Goal: Task Accomplishment & Management: Manage account settings

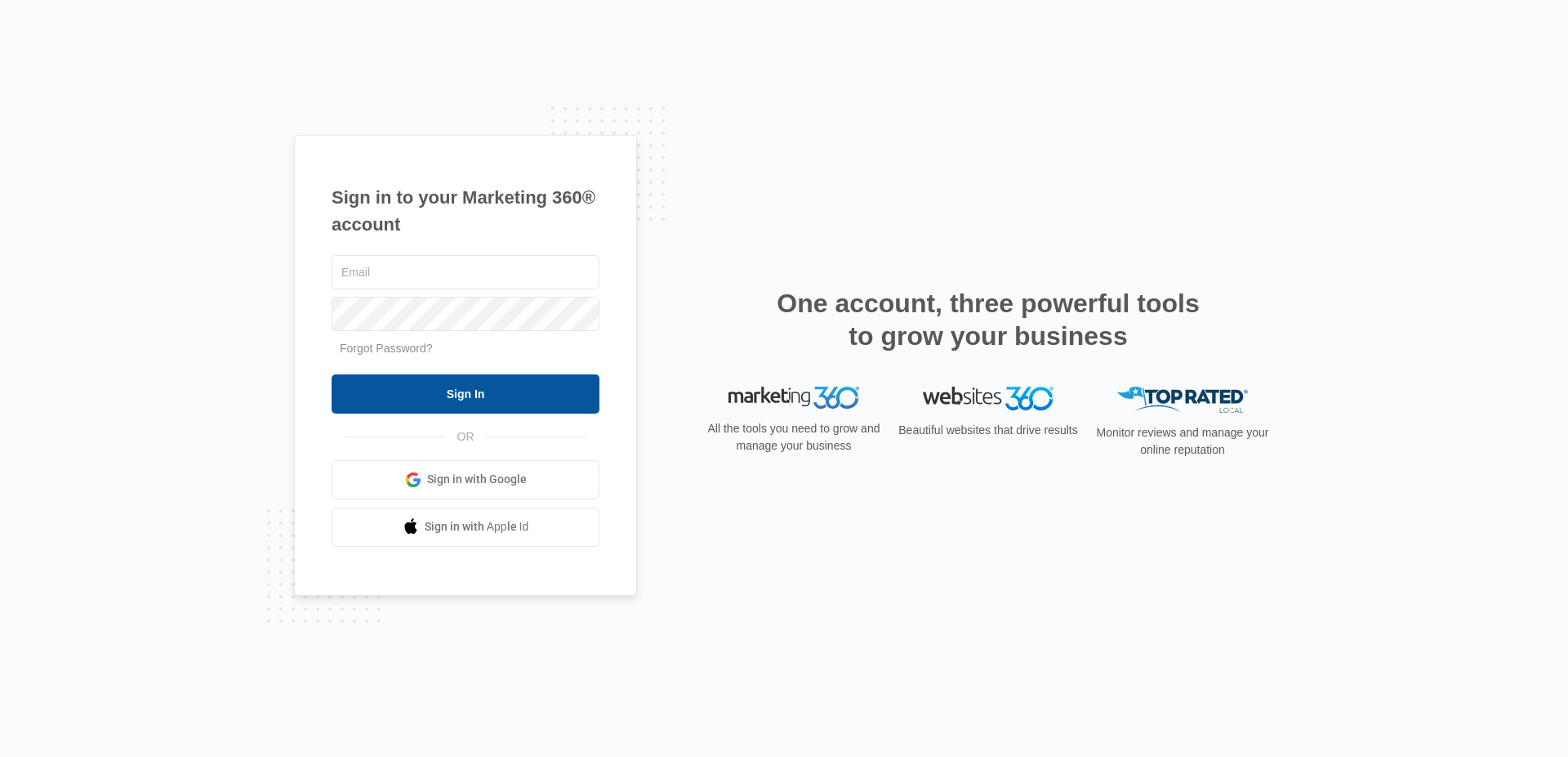
type input "simon.gulau@madwire.com"
click at [445, 396] on input "Sign In" at bounding box center [465, 394] width 268 height 39
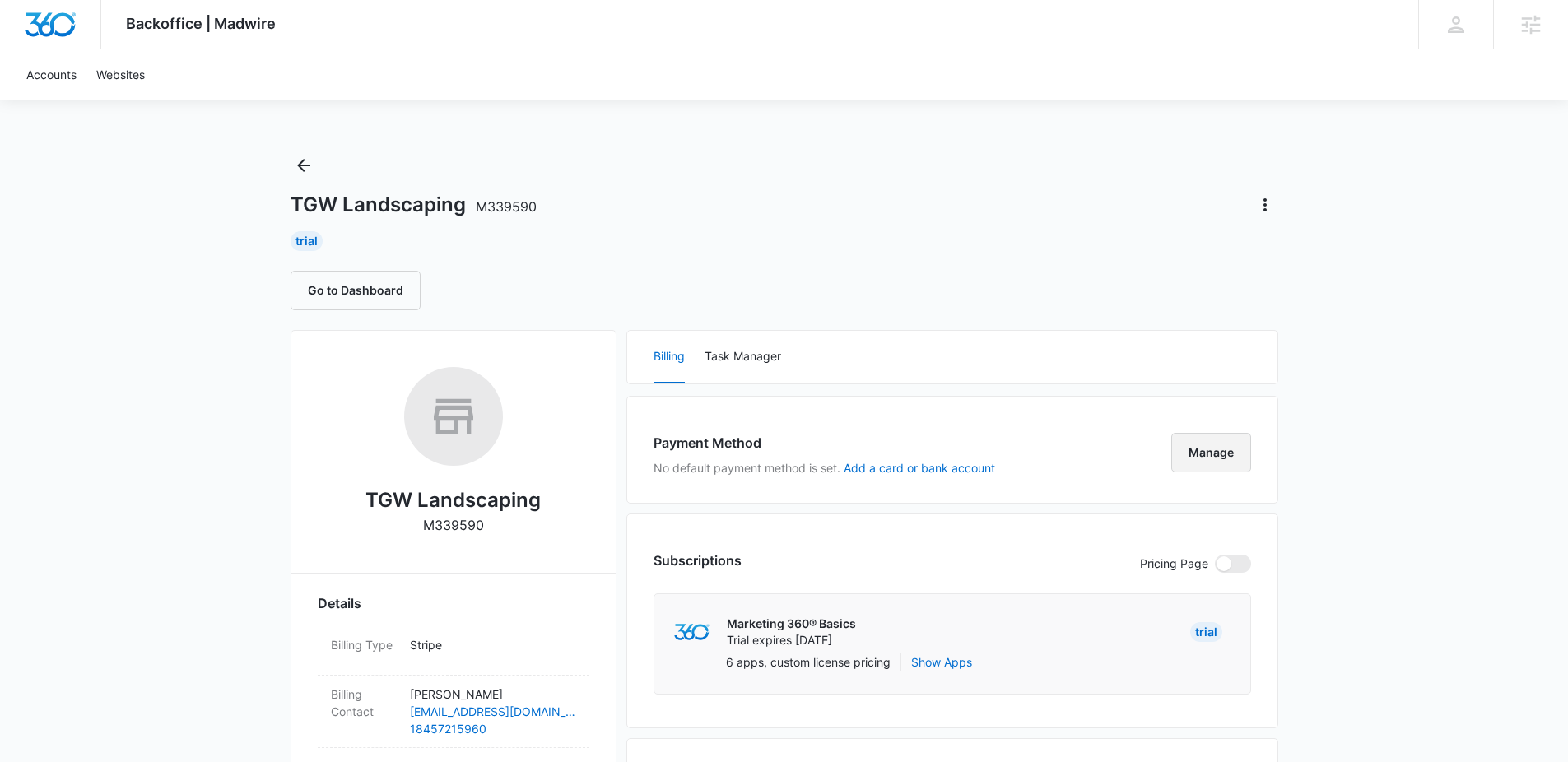
click at [1211, 468] on button "Manage" at bounding box center [1211, 453] width 80 height 40
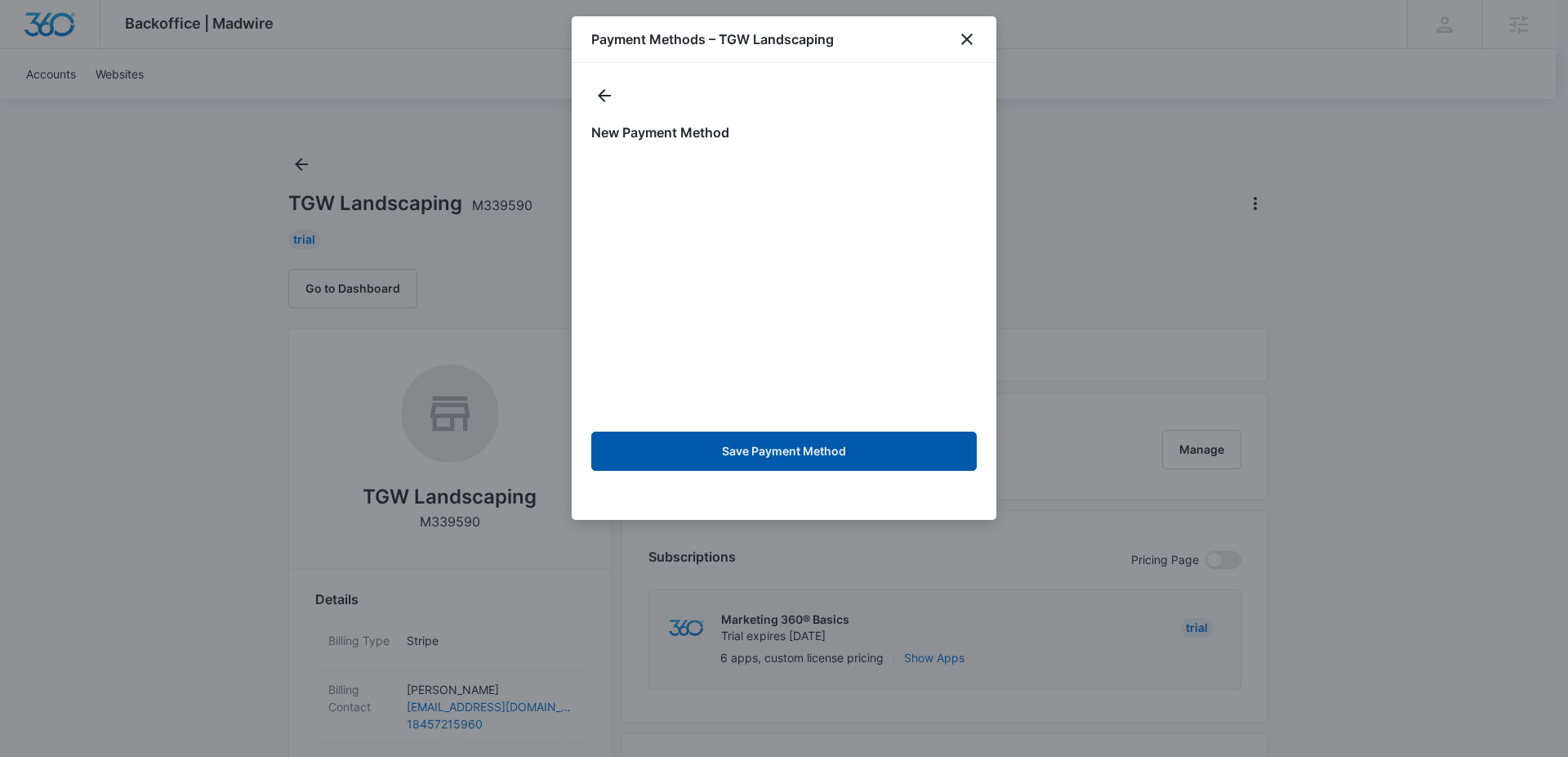
click at [809, 460] on button "Save Payment Method" at bounding box center [784, 451] width 386 height 39
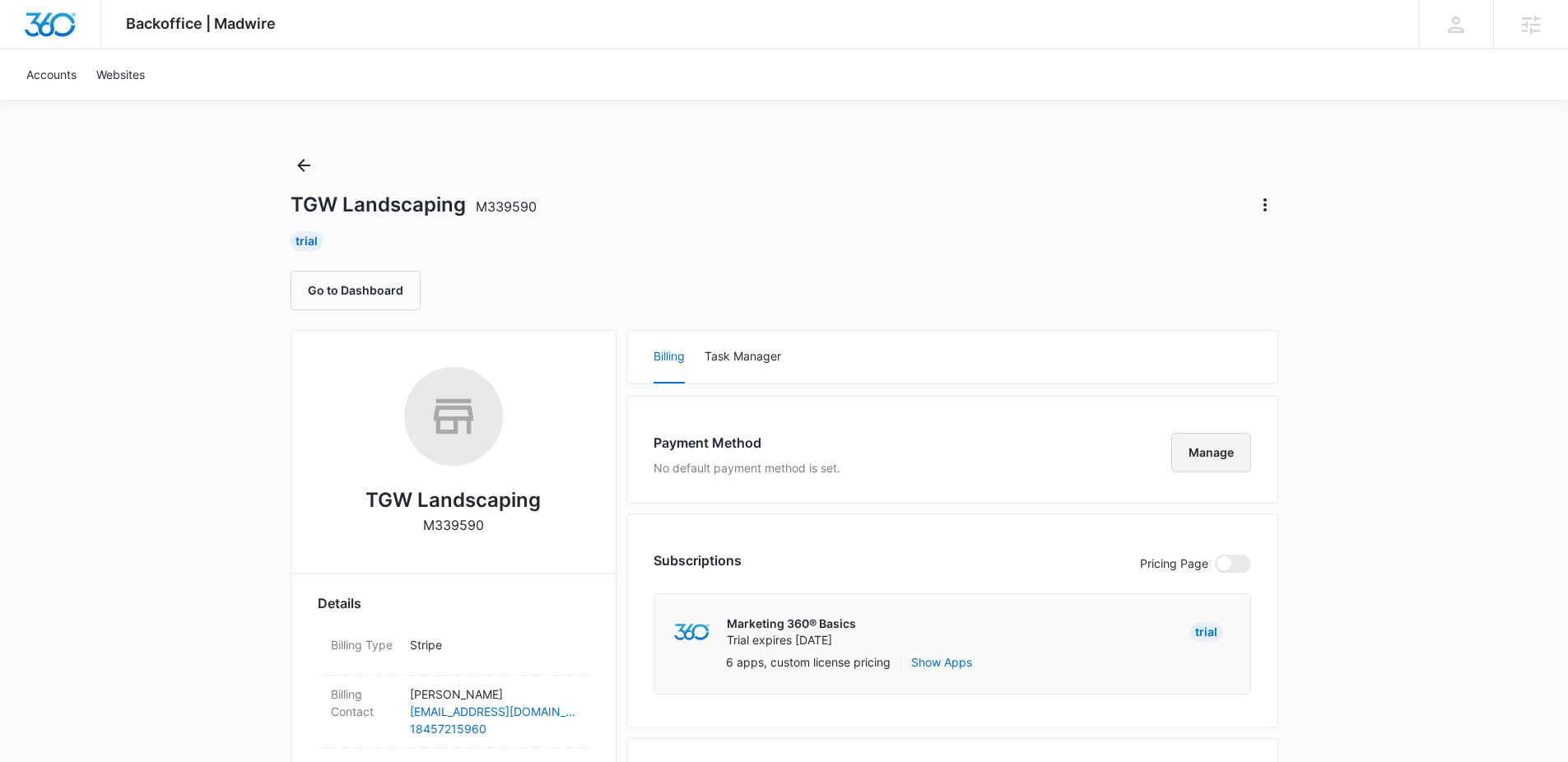
click at [1224, 453] on button "Manage" at bounding box center [1211, 453] width 80 height 40
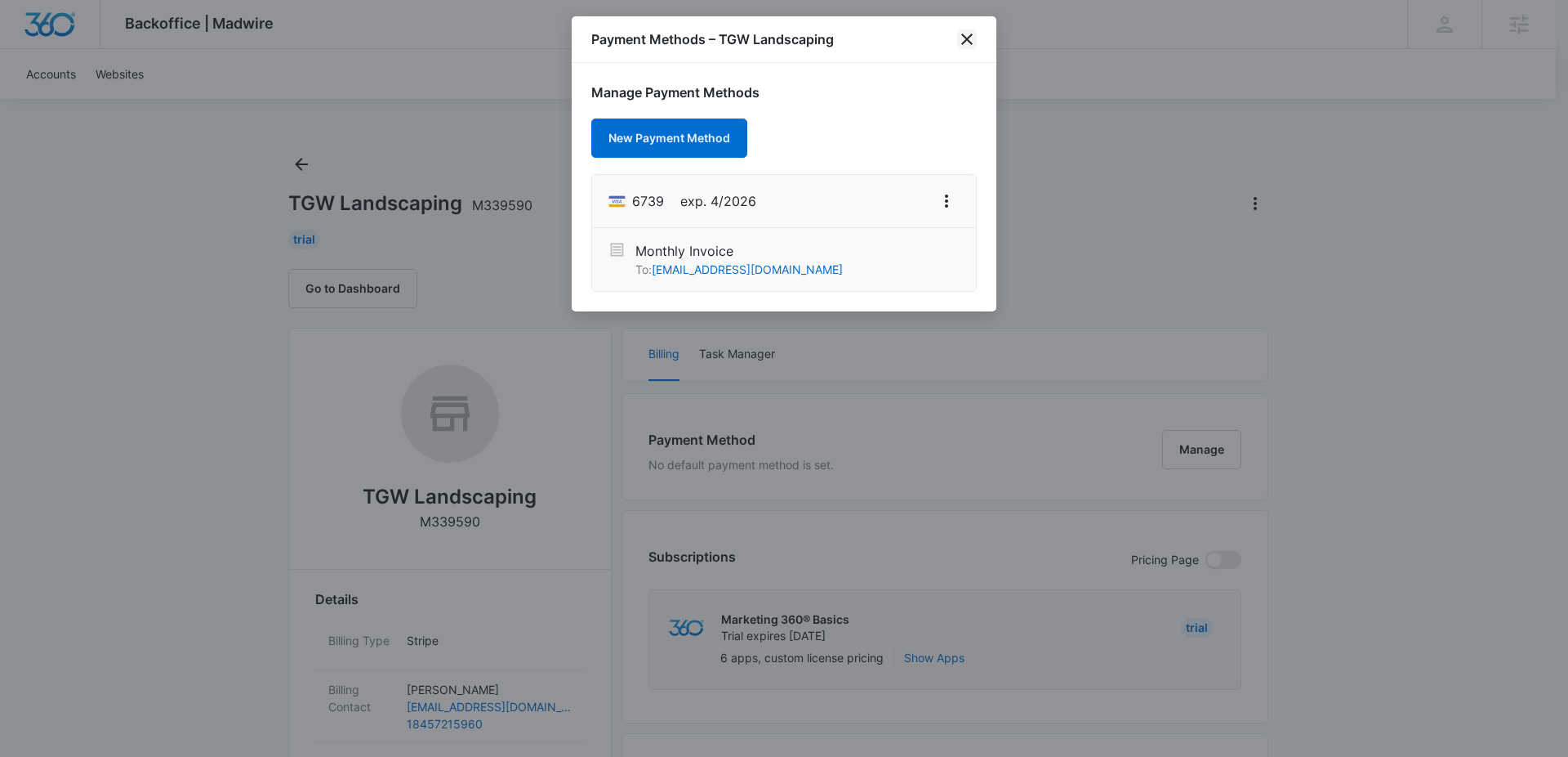
click at [968, 32] on icon "close" at bounding box center [968, 39] width 20 height 20
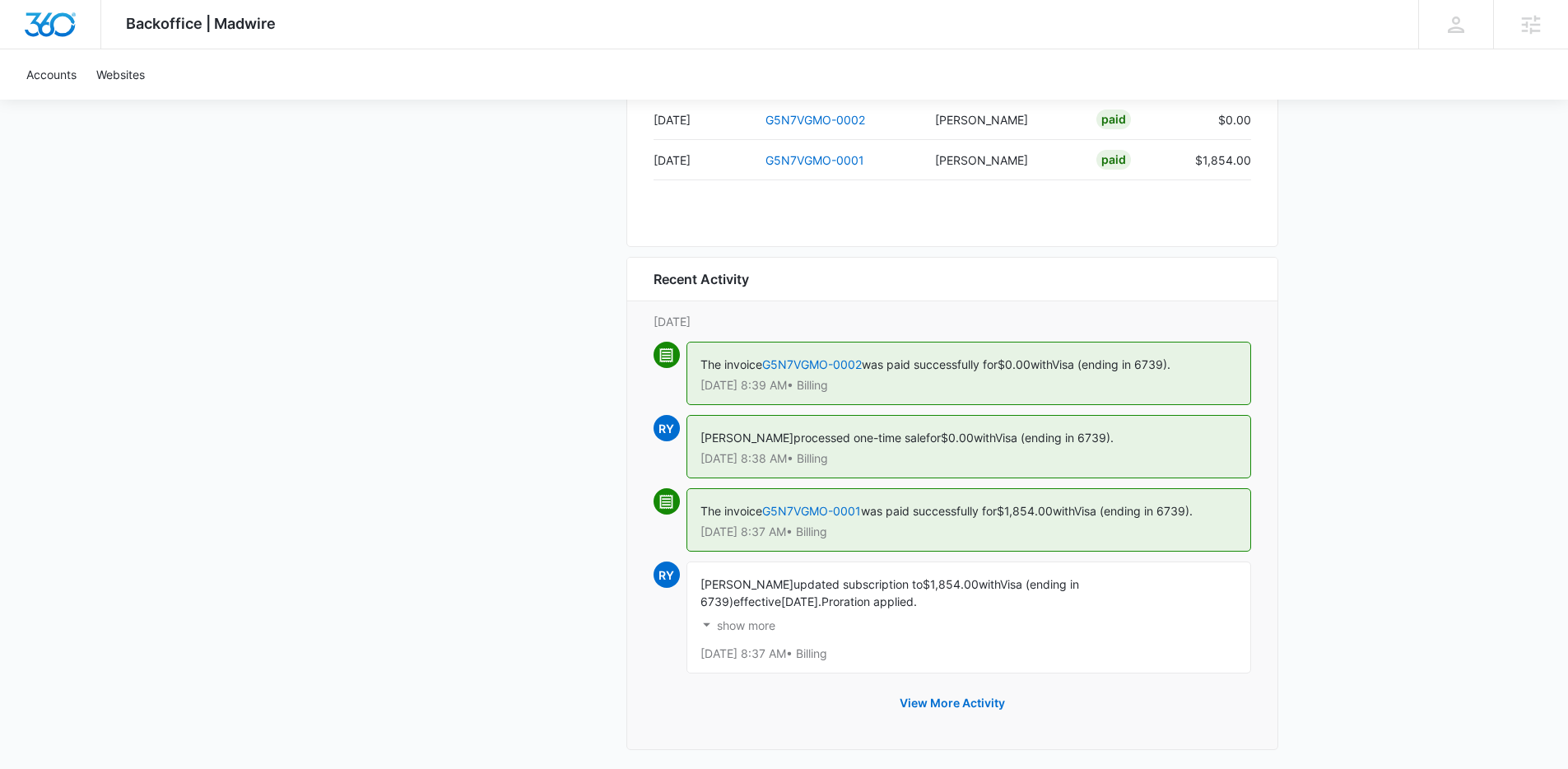
scroll to position [1759, 0]
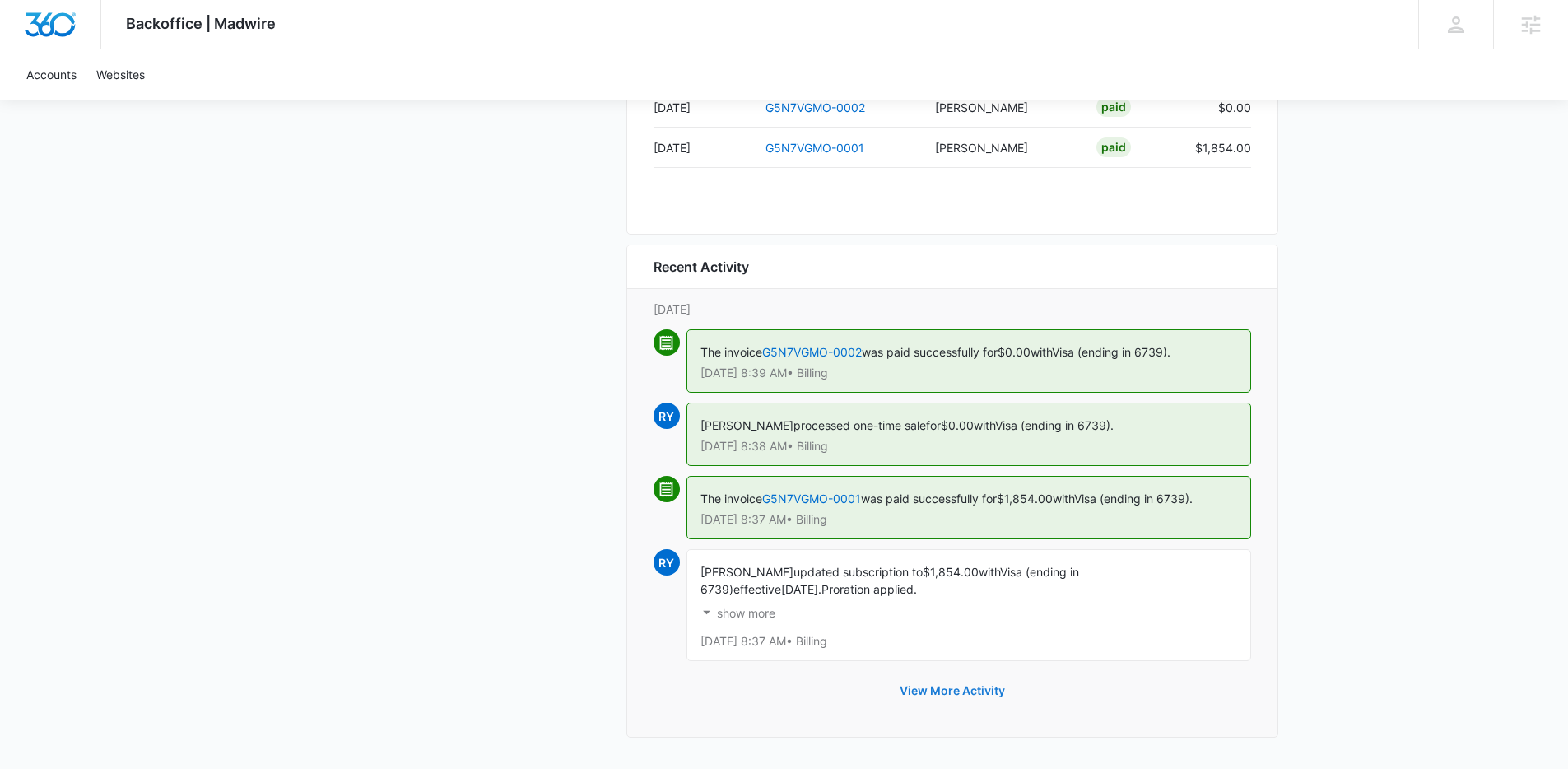
click at [939, 698] on button "View More Activity" at bounding box center [952, 691] width 139 height 40
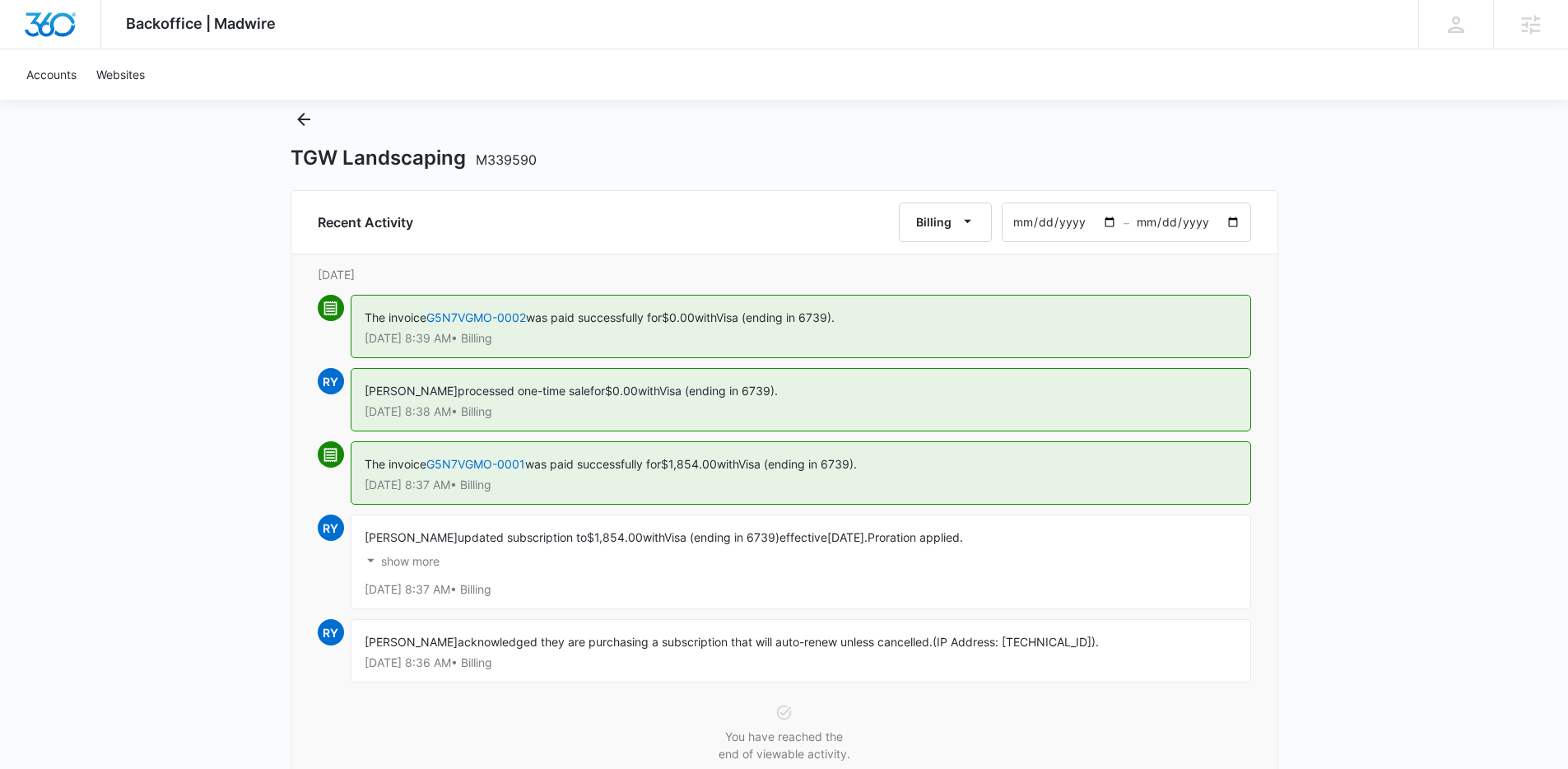
scroll to position [108, 0]
